Goal: Communication & Community: Answer question/provide support

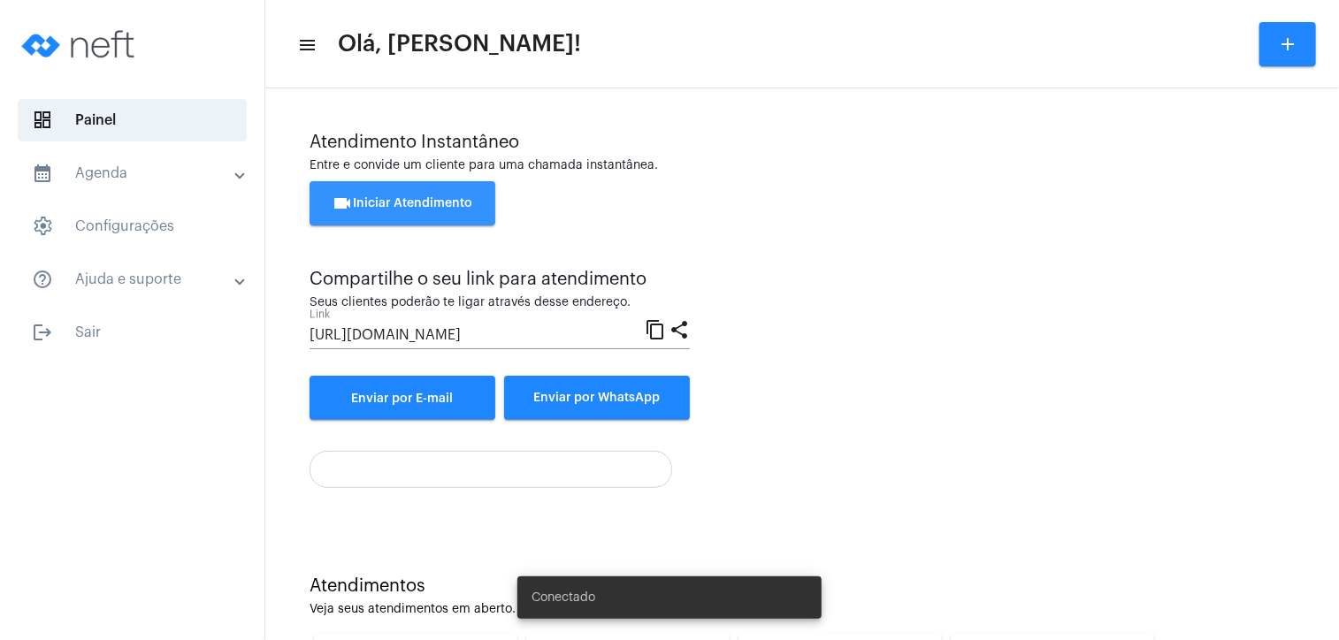
click at [403, 203] on span "videocam Iniciar Atendimento" at bounding box center [403, 203] width 141 height 12
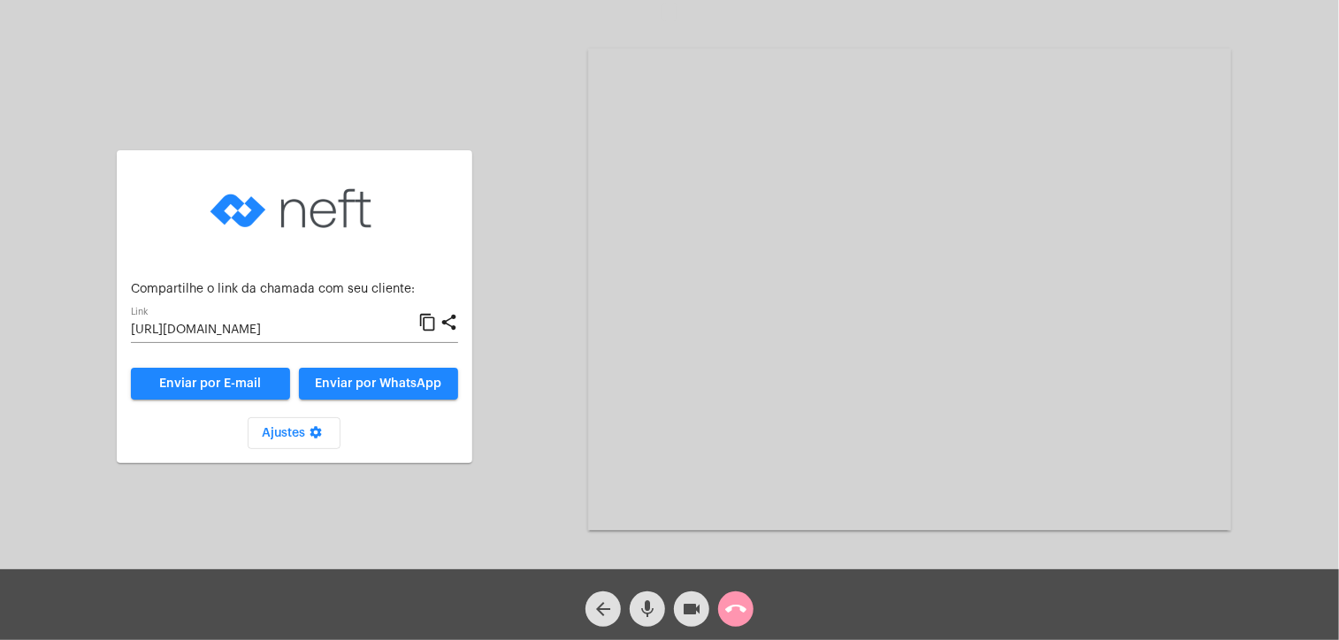
click at [425, 323] on mat-icon "content_copy" at bounding box center [427, 322] width 19 height 21
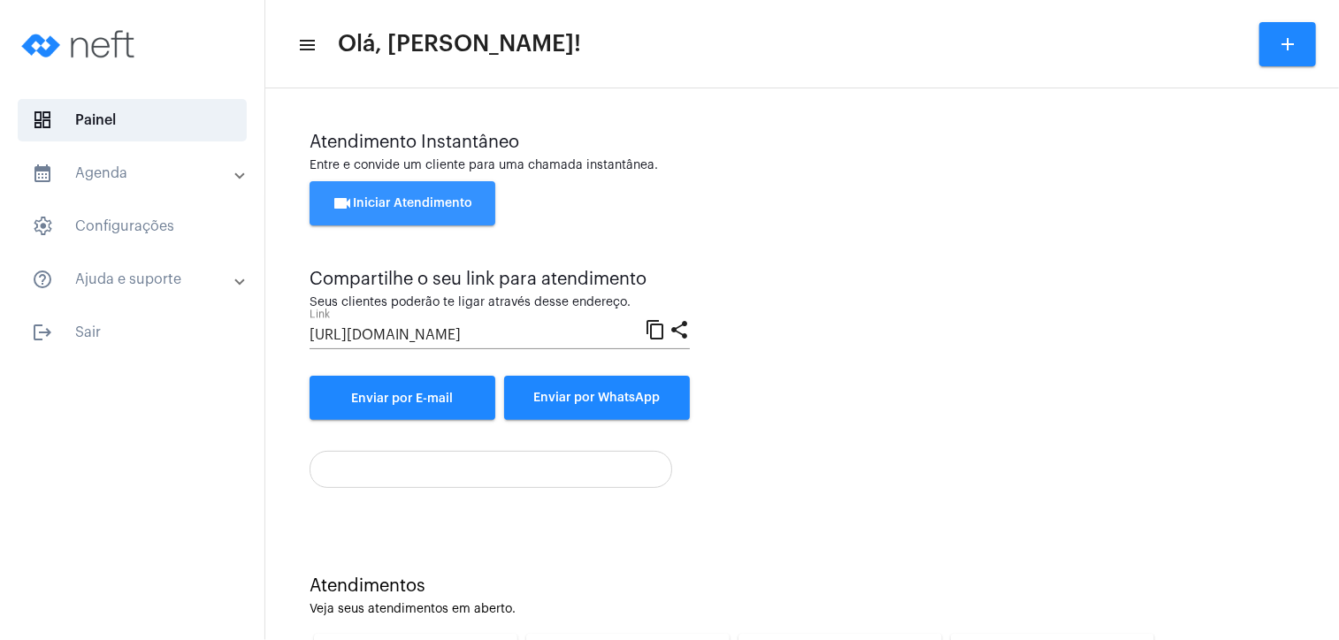
click at [426, 197] on span "videocam Iniciar Atendimento" at bounding box center [403, 203] width 141 height 12
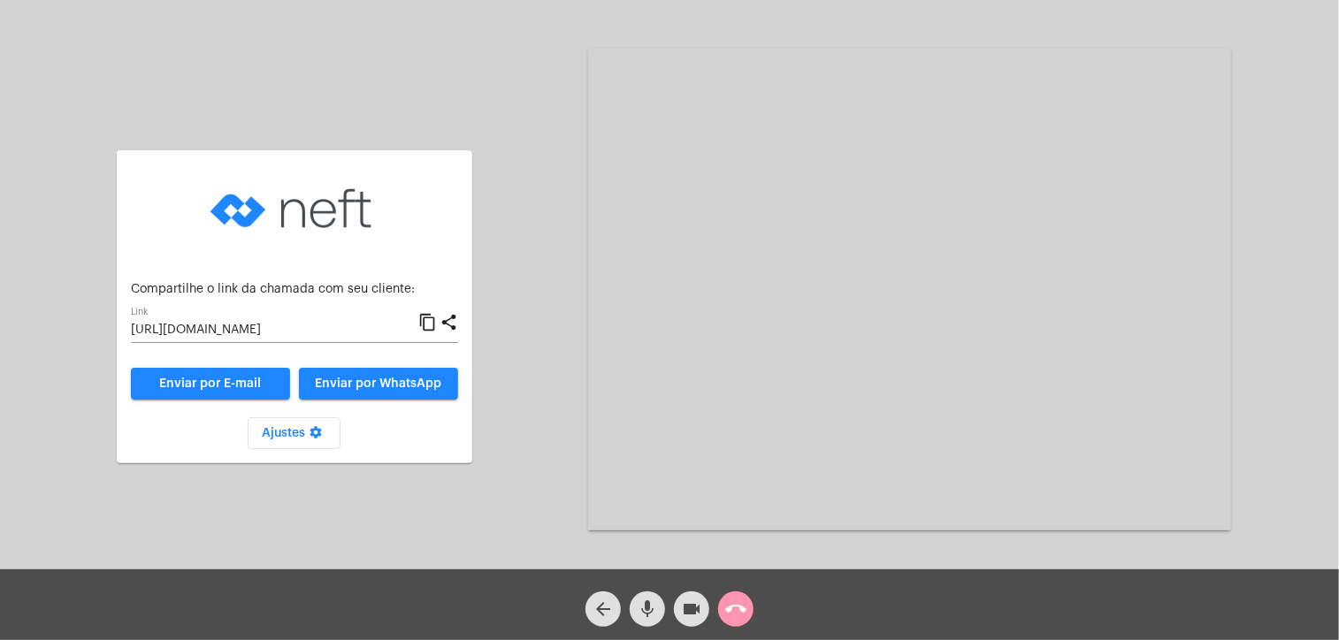
click at [425, 324] on mat-icon "content_copy" at bounding box center [427, 322] width 19 height 21
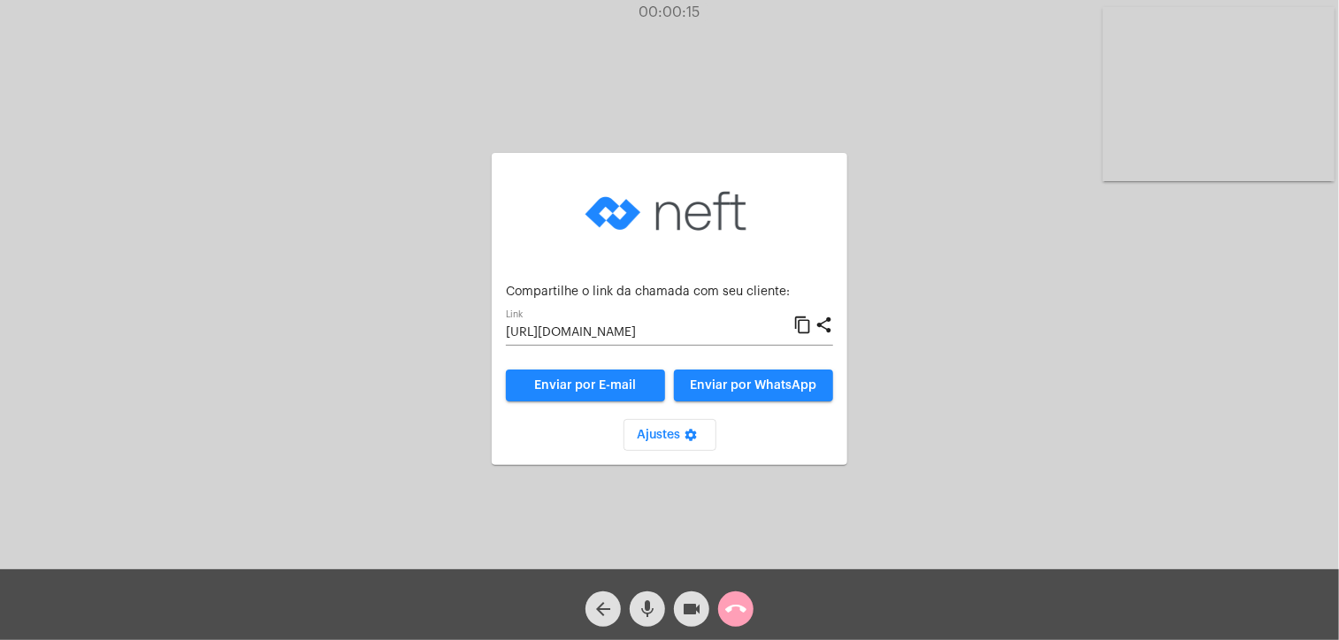
click at [733, 597] on span "call_end" at bounding box center [735, 609] width 21 height 35
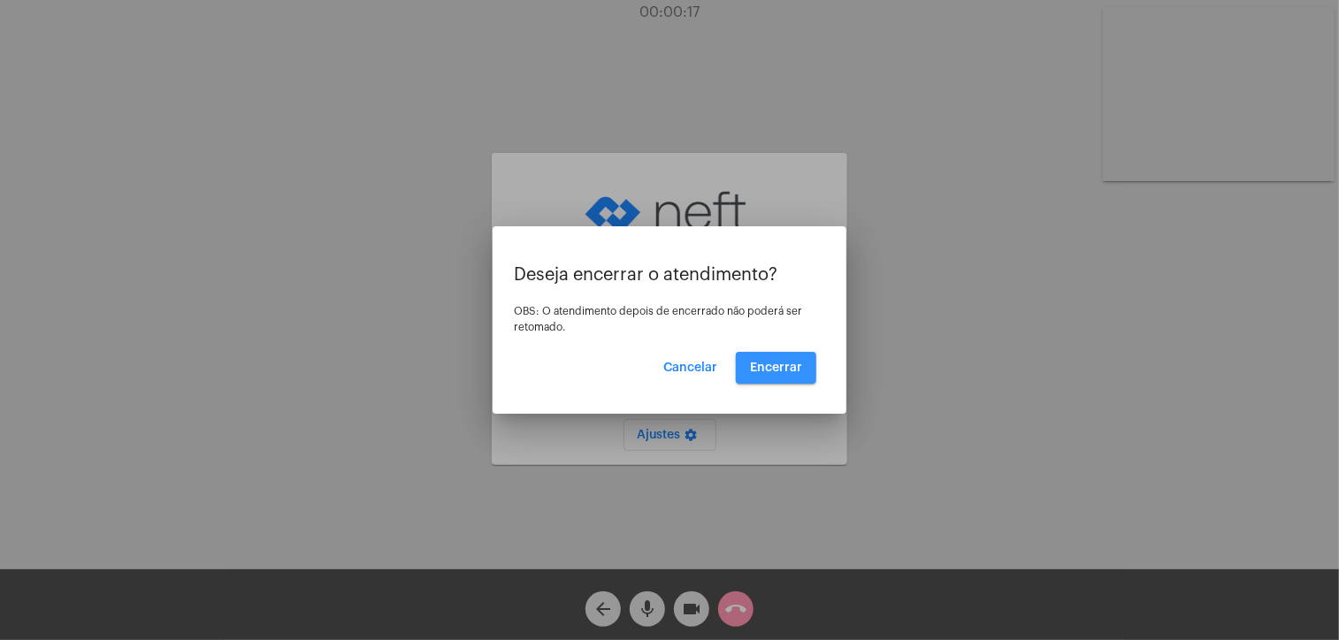
click at [785, 364] on span "Encerrar" at bounding box center [776, 368] width 52 height 12
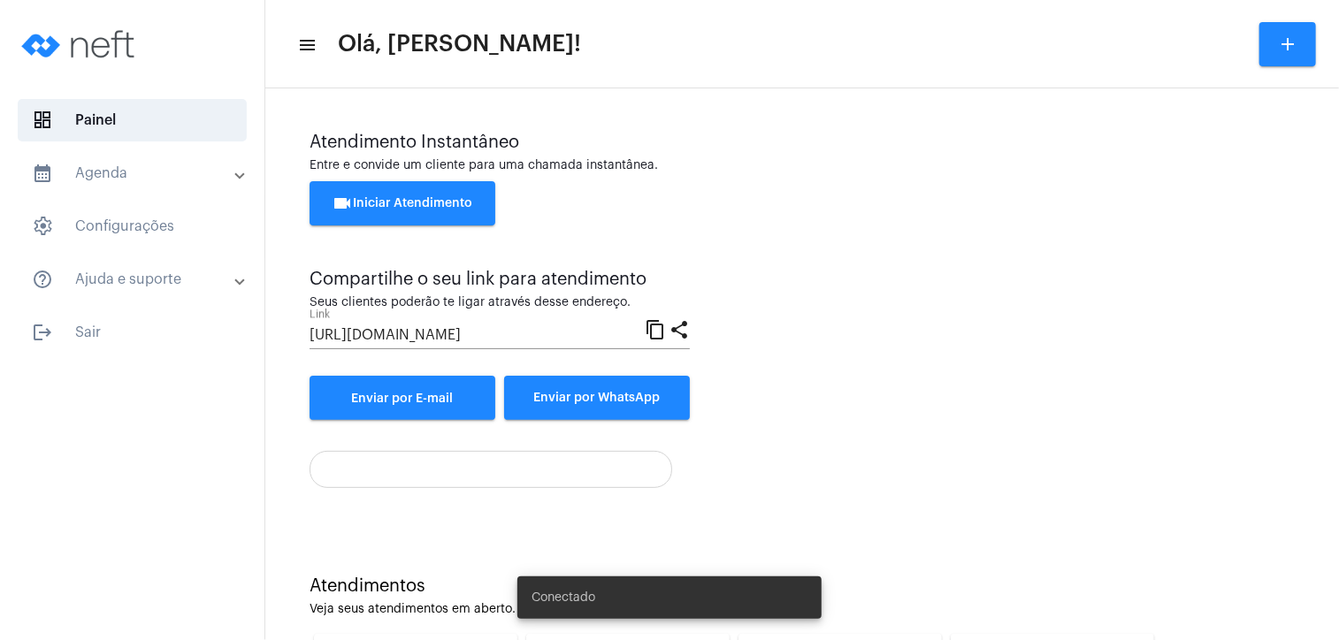
click at [460, 197] on span "videocam Iniciar Atendimento" at bounding box center [403, 203] width 141 height 12
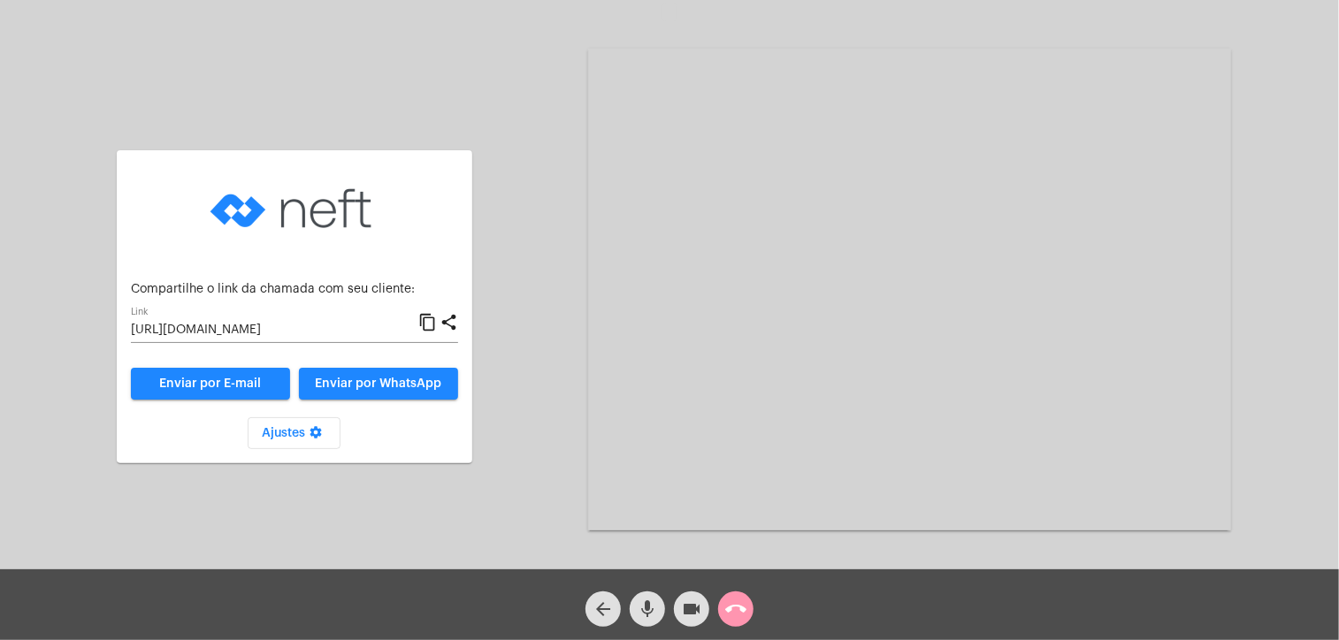
click at [429, 320] on mat-icon "content_copy" at bounding box center [427, 322] width 19 height 21
